Goal: Information Seeking & Learning: Understand process/instructions

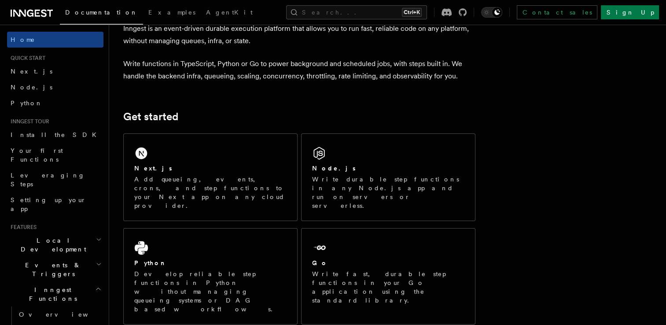
scroll to position [88, 0]
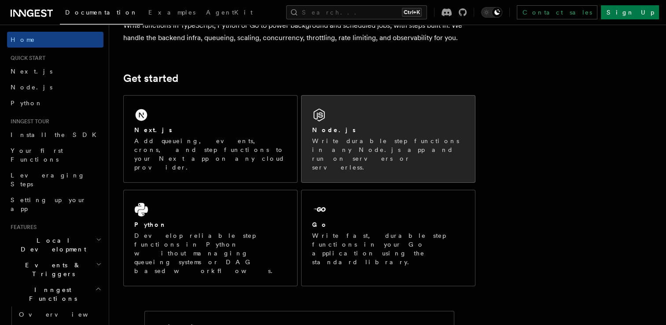
click at [405, 142] on p "Write durable step functions in any Node.js app and run on servers or serverles…" at bounding box center [388, 153] width 152 height 35
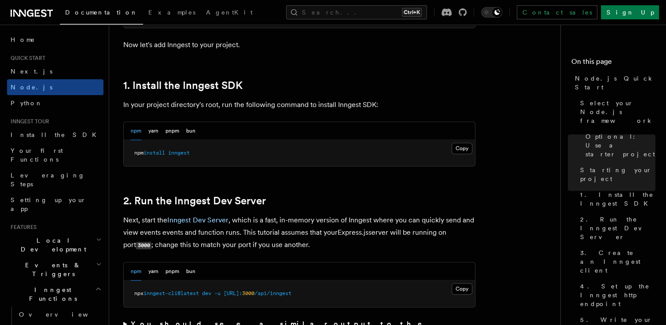
scroll to position [704, 0]
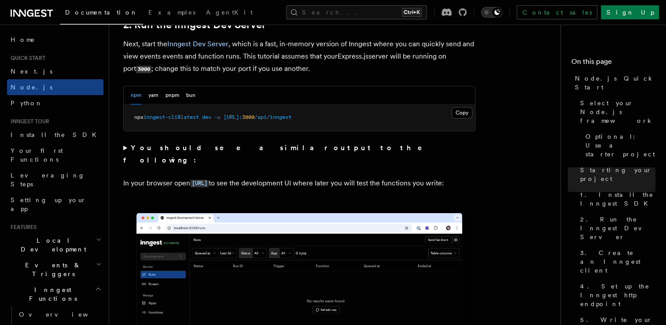
click at [491, 13] on icon "Toggle dark mode" at bounding box center [486, 12] width 9 height 9
